Goal: Information Seeking & Learning: Check status

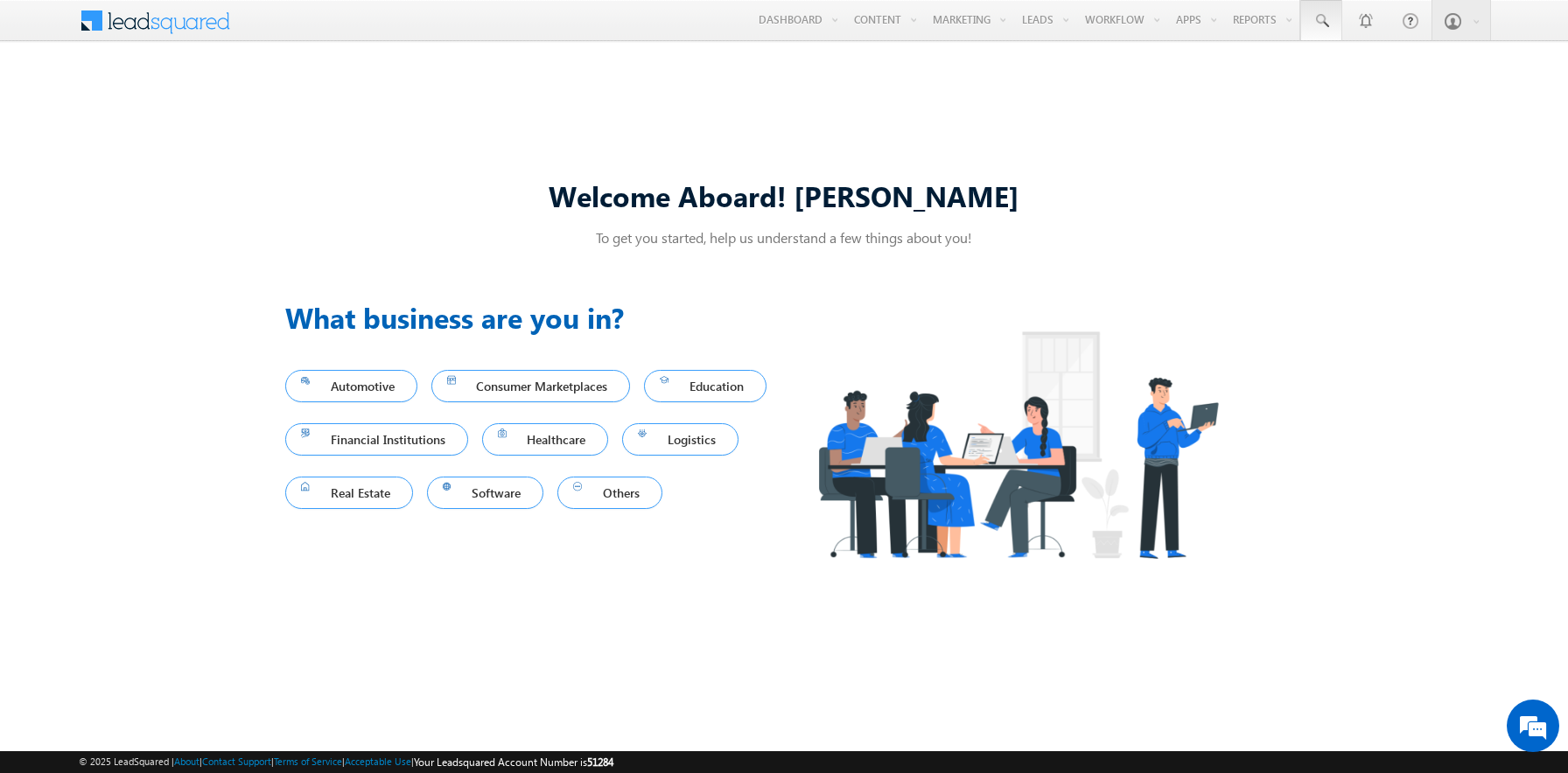
click at [1321, 21] on span at bounding box center [1321, 21] width 18 height 18
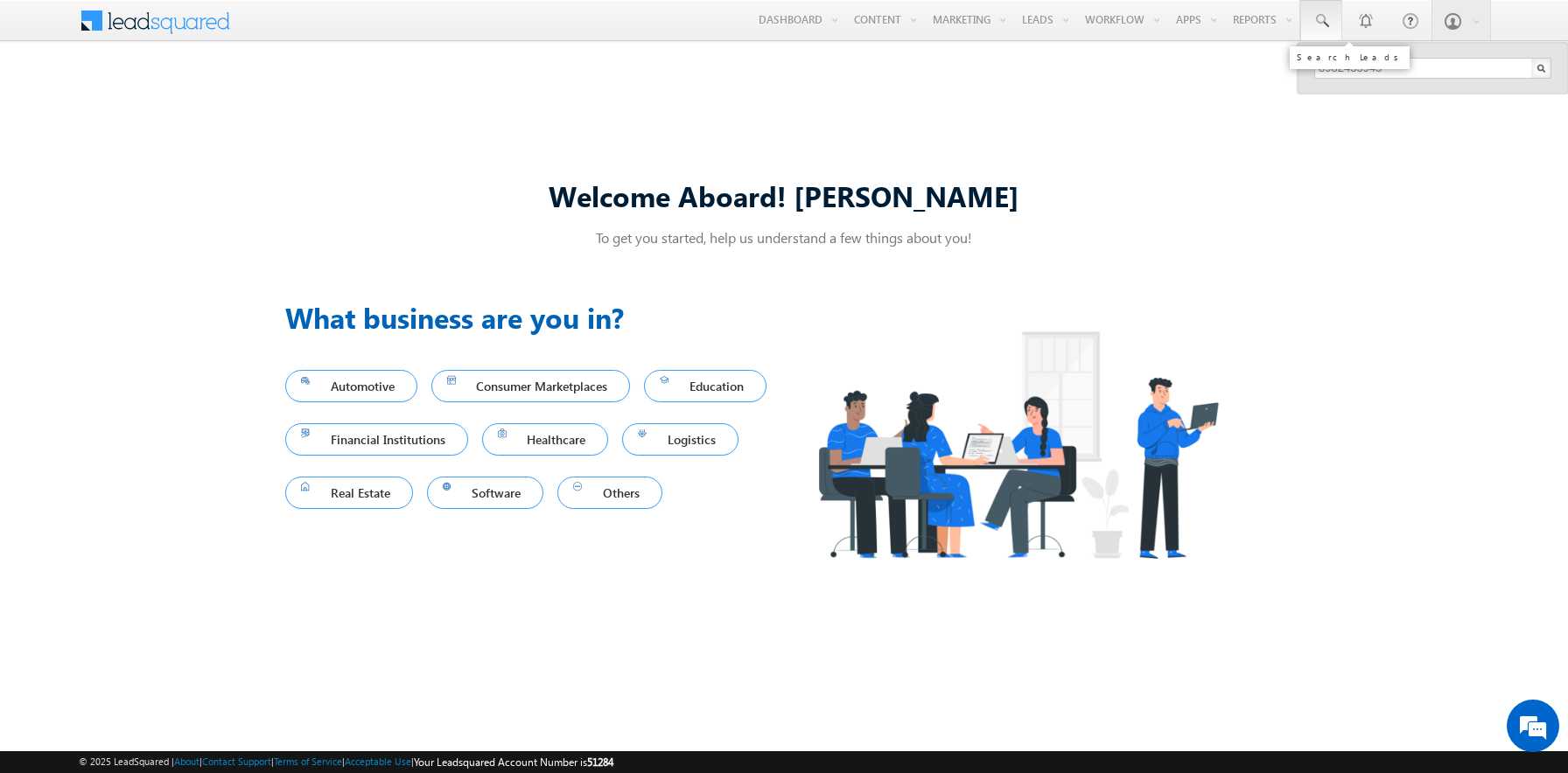
type input "8982435945"
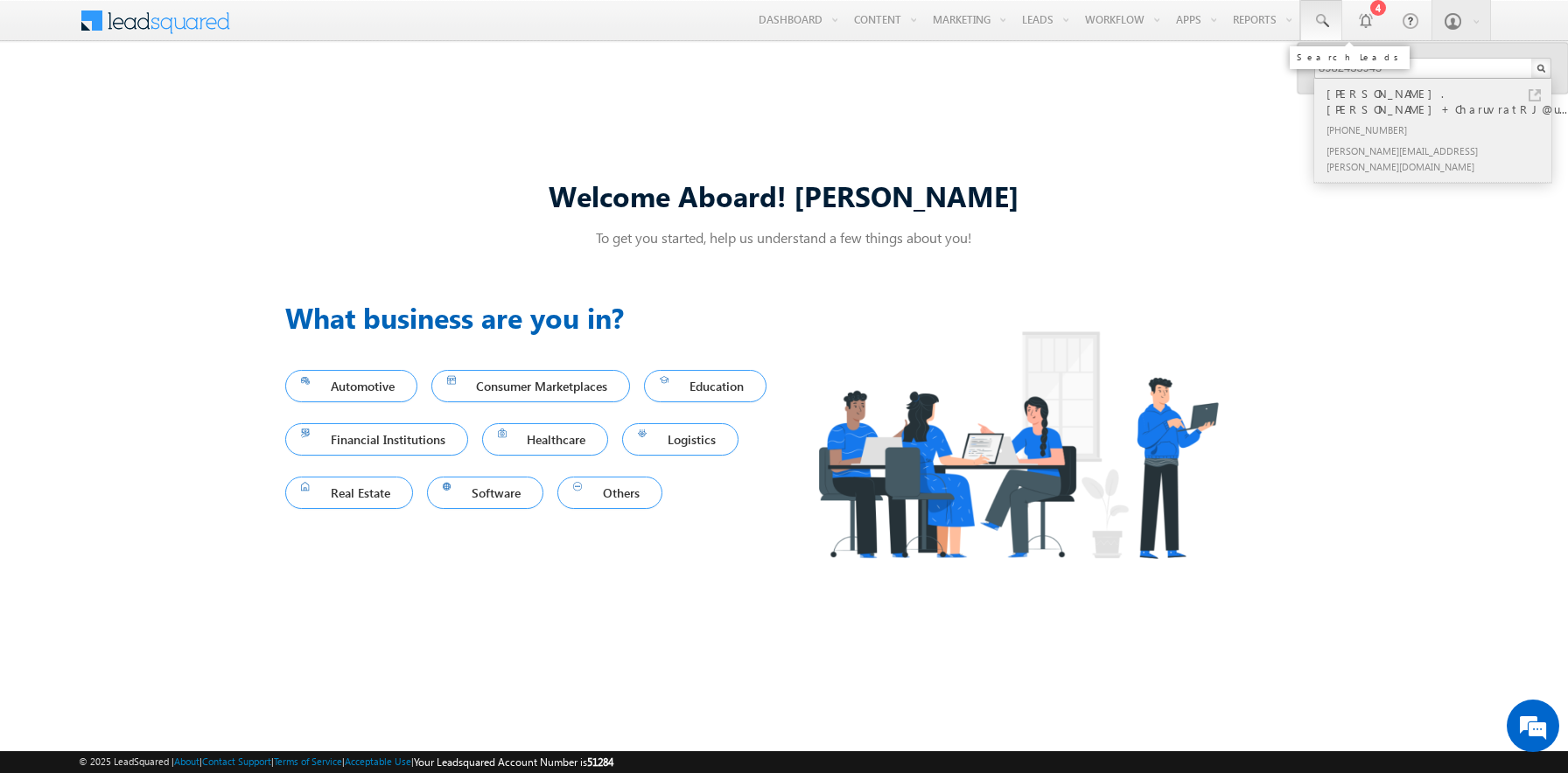
click at [1440, 119] on div "[PHONE_NUMBER]" at bounding box center [1441, 129] width 235 height 21
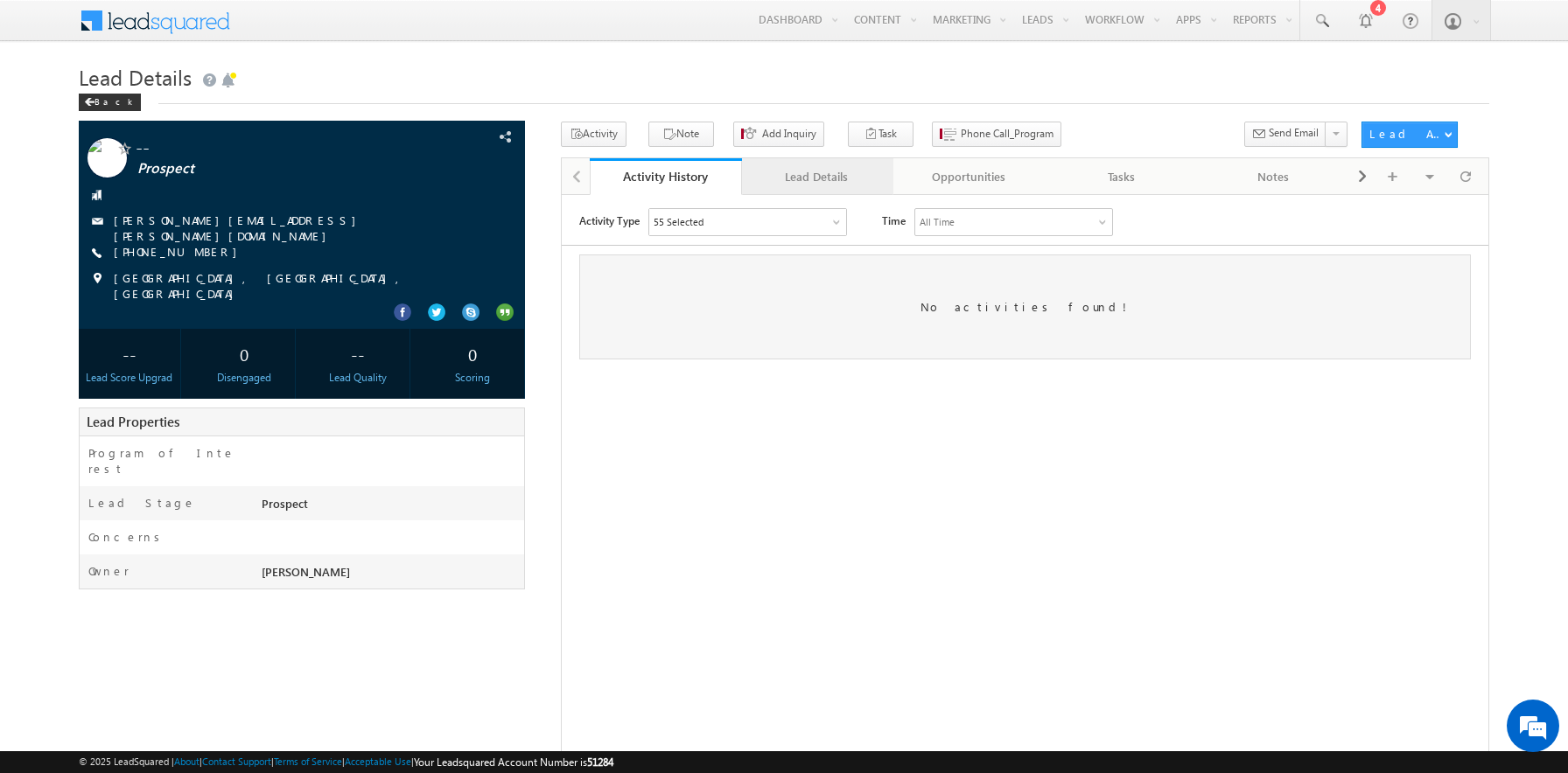
click at [816, 178] on div "Lead Details" at bounding box center [817, 176] width 122 height 21
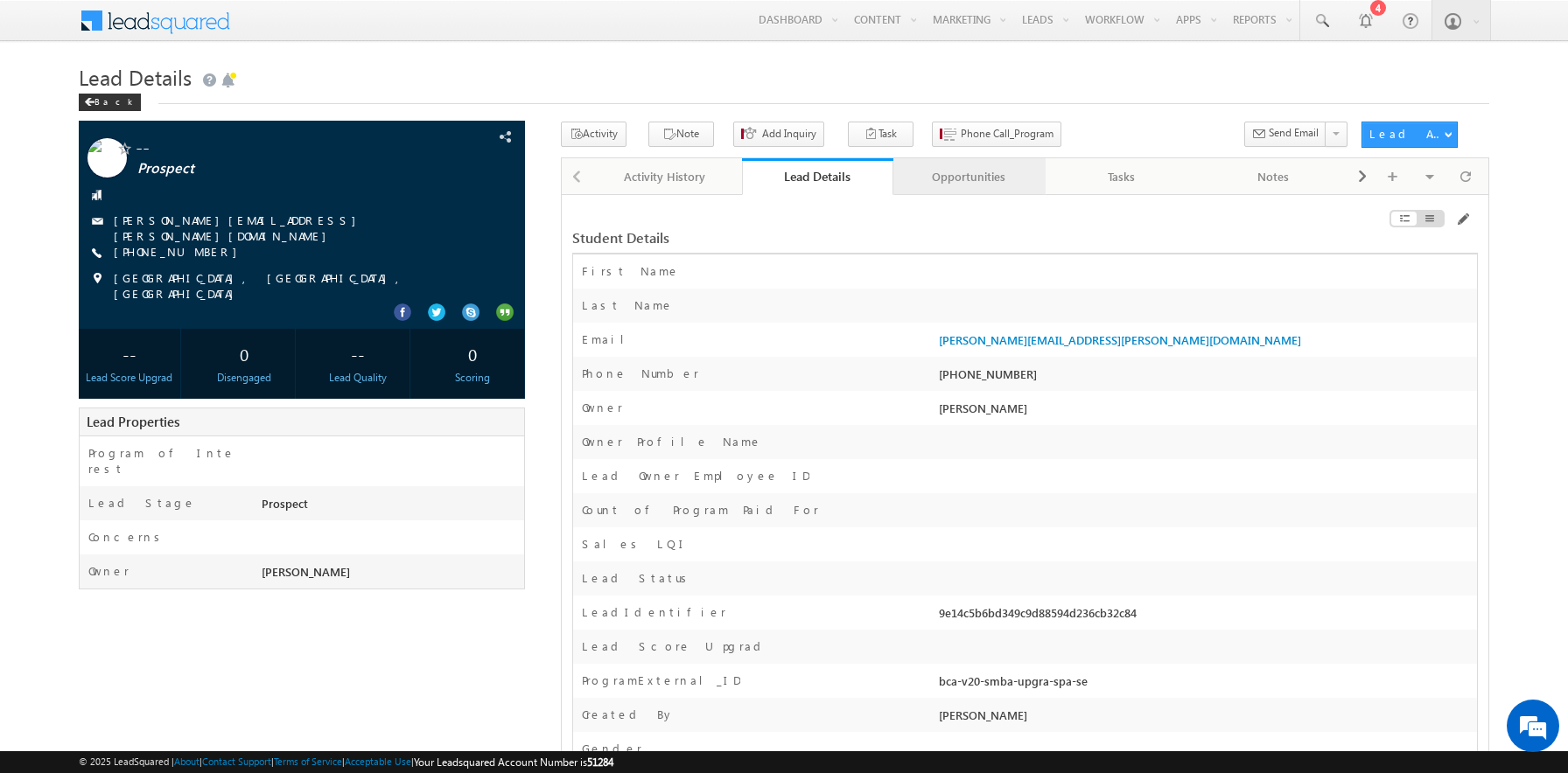
click at [968, 178] on div "Opportunities" at bounding box center [968, 176] width 122 height 21
